Goal: Task Accomplishment & Management: Complete application form

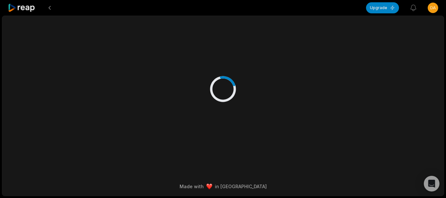
click at [112, 39] on div at bounding box center [223, 82] width 316 height 133
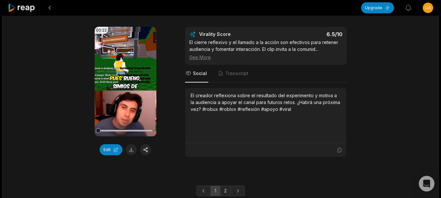
scroll to position [1816, 0]
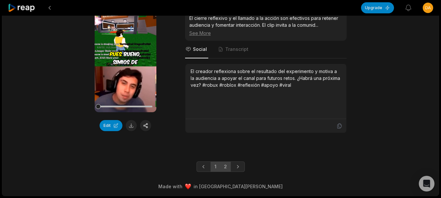
click at [222, 169] on link "2" at bounding box center [225, 167] width 11 height 10
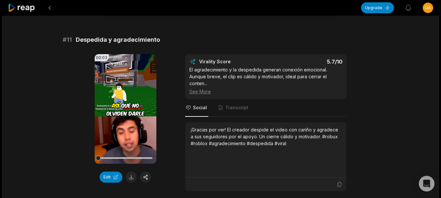
scroll to position [98, 0]
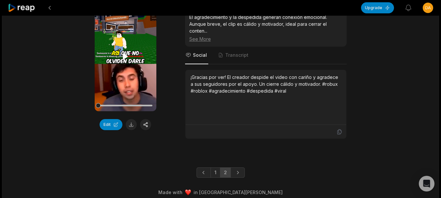
click at [127, 57] on icon at bounding box center [125, 57] width 5 height 6
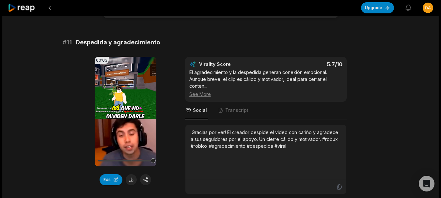
scroll to position [0, 0]
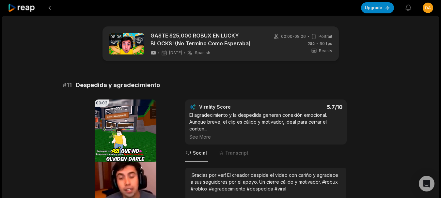
click at [428, 8] on html "Upgrade View notifications Open user menu 08:06 GASTE $25,000 ROBUX EN LUCKY BL…" at bounding box center [220, 99] width 441 height 198
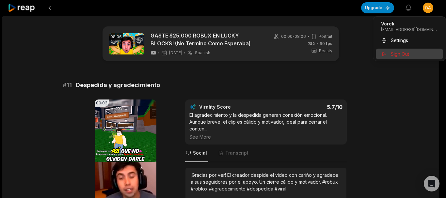
click at [401, 55] on span "Sign Out" at bounding box center [400, 54] width 18 height 7
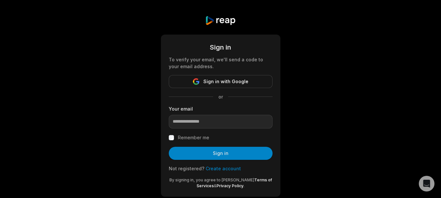
click at [219, 168] on link "Create account" at bounding box center [223, 169] width 35 height 6
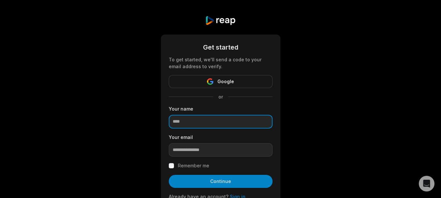
click at [204, 125] on input at bounding box center [221, 122] width 104 height 14
type input "*******"
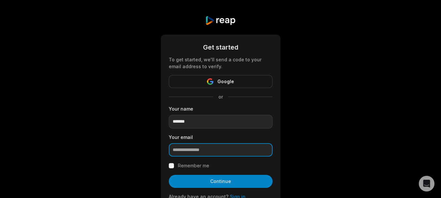
click at [234, 151] on input "email" at bounding box center [221, 150] width 104 height 14
type input "*"
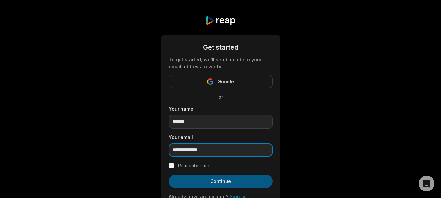
type input "**********"
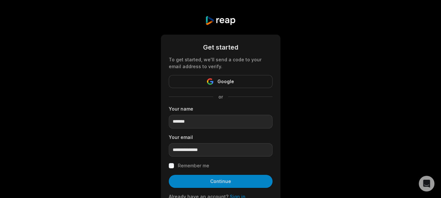
click at [218, 182] on button "Continue" at bounding box center [221, 181] width 104 height 13
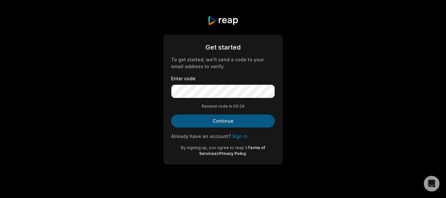
click at [223, 120] on button "Continue" at bounding box center [223, 121] width 104 height 13
